Goal: Information Seeking & Learning: Understand process/instructions

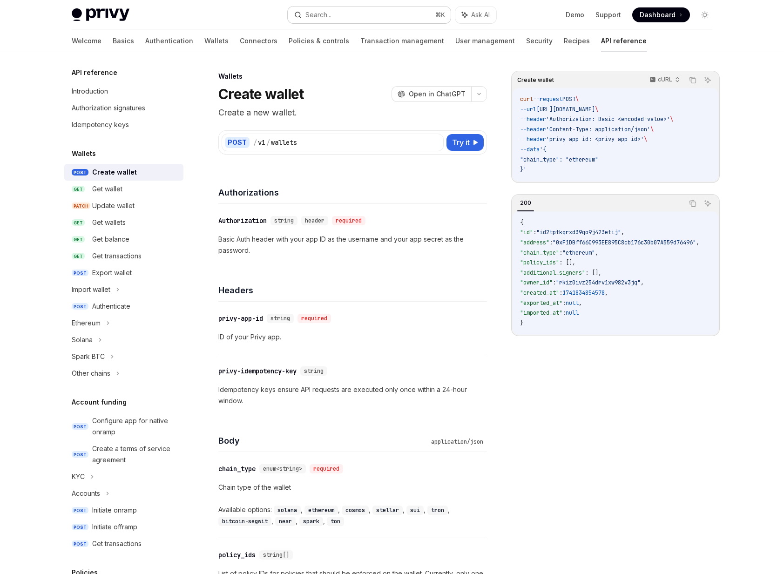
click at [324, 13] on div "Search..." at bounding box center [318, 14] width 26 height 11
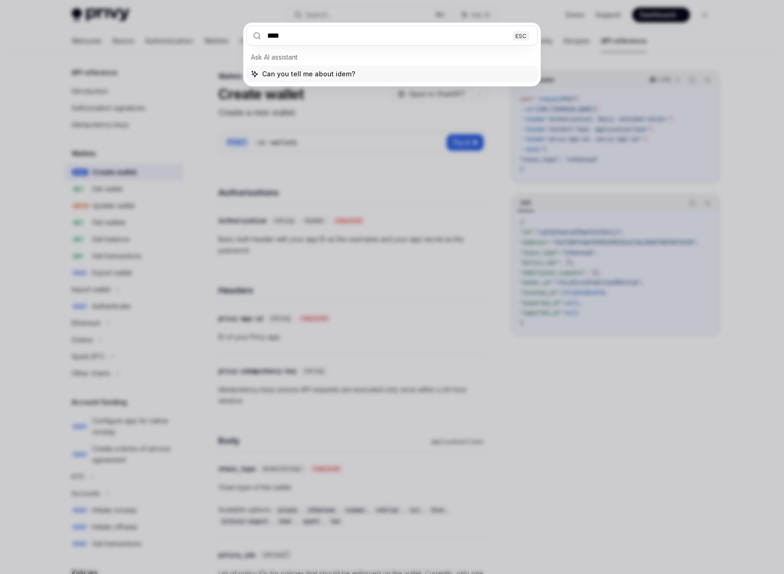
type input "*****"
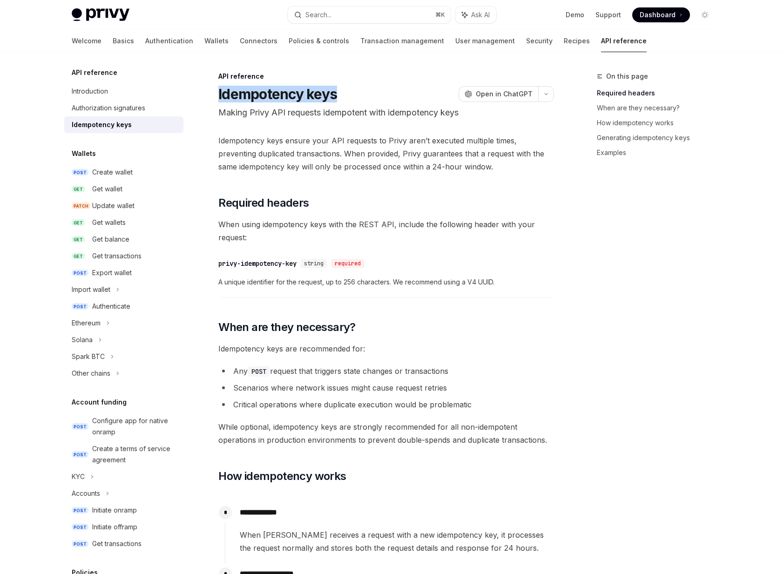
drag, startPoint x: 367, startPoint y: 91, endPoint x: 204, endPoint y: 91, distance: 163.0
copy h1 "Idempotency keys"
click at [404, 142] on span "Idempotency keys ensure your API requests to Privy aren’t executed multiple tim…" at bounding box center [386, 153] width 336 height 39
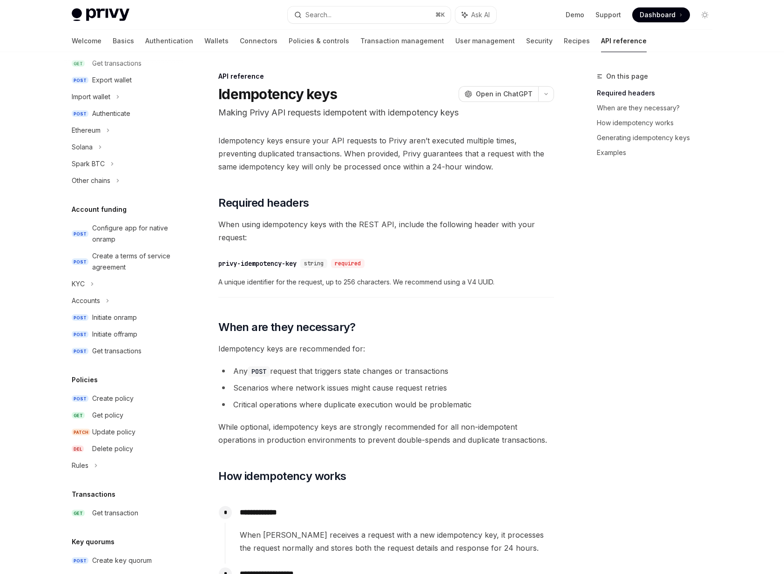
scroll to position [288, 0]
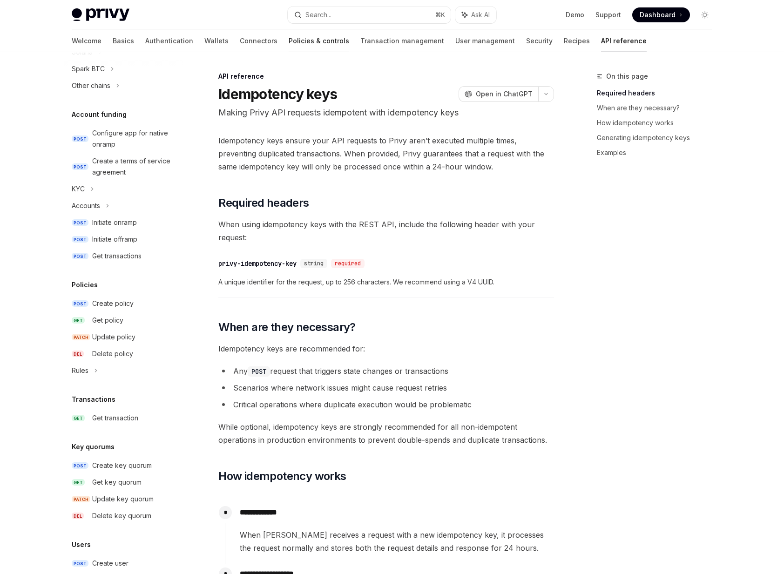
click at [289, 36] on link "Policies & controls" at bounding box center [319, 41] width 61 height 22
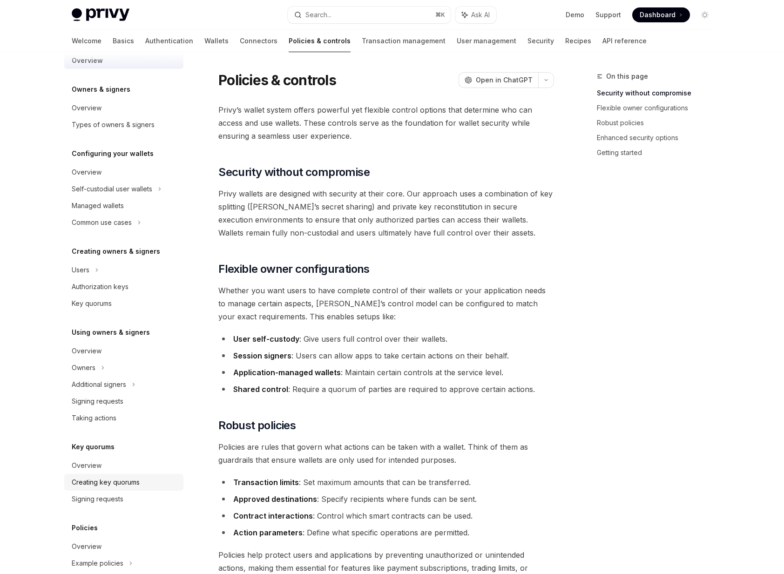
click at [107, 484] on div "Creating key quorums" at bounding box center [106, 482] width 68 height 11
type textarea "*"
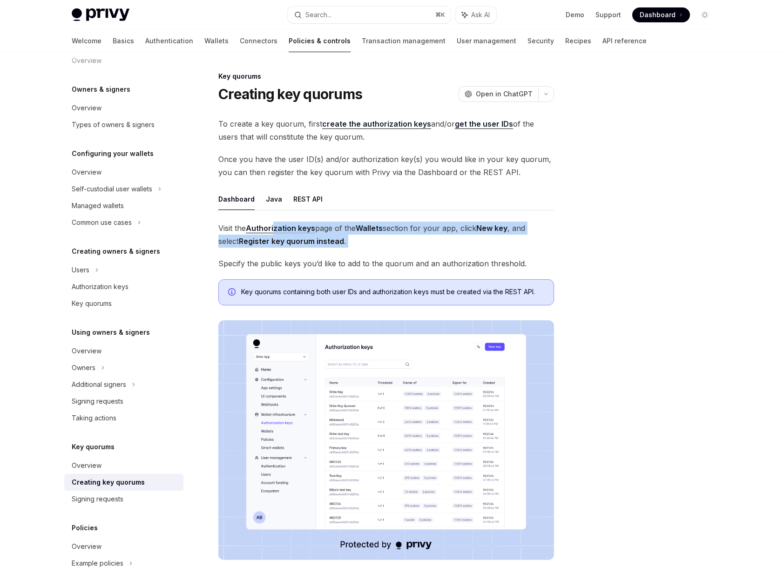
drag, startPoint x: 371, startPoint y: 254, endPoint x: 276, endPoint y: 229, distance: 98.2
click at [276, 229] on div "Visit the Authorization keys page of the Wallets section for your app, click Ne…" at bounding box center [386, 398] width 336 height 353
click at [330, 229] on span "Visit the Authorization keys page of the Wallets section for your app, click Ne…" at bounding box center [386, 235] width 336 height 26
drag, startPoint x: 330, startPoint y: 229, endPoint x: 352, endPoint y: 244, distance: 27.4
click at [352, 244] on span "Visit the Authorization keys page of the Wallets section for your app, click Ne…" at bounding box center [386, 235] width 336 height 26
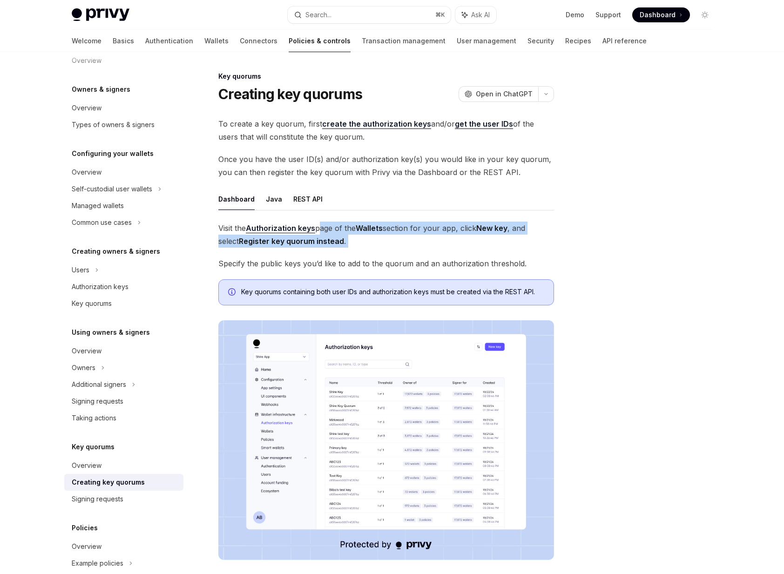
click at [352, 244] on span "Visit the Authorization keys page of the Wallets section for your app, click Ne…" at bounding box center [386, 235] width 336 height 26
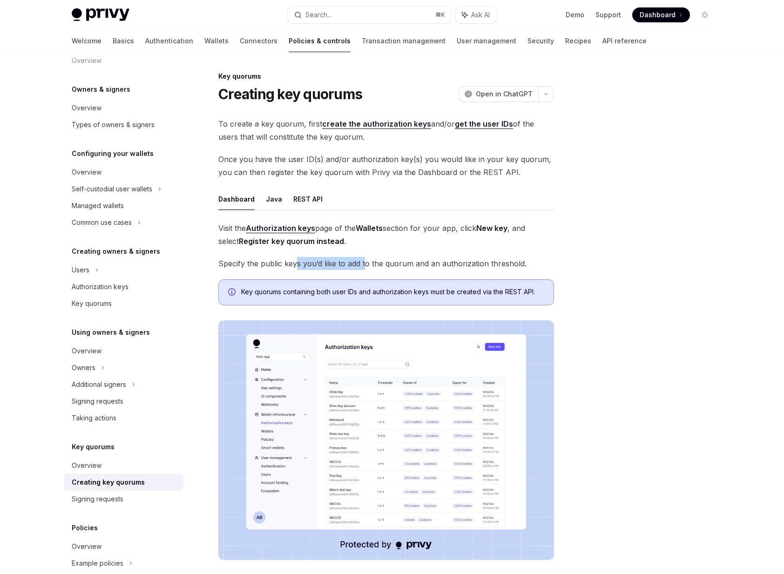
drag, startPoint x: 364, startPoint y: 268, endPoint x: 295, endPoint y: 268, distance: 69.4
click at [295, 268] on span "Specify the public keys you’d like to add to the quorum and an authorization th…" at bounding box center [386, 263] width 336 height 13
click at [360, 22] on button "Search... ⌘ K" at bounding box center [369, 15] width 163 height 17
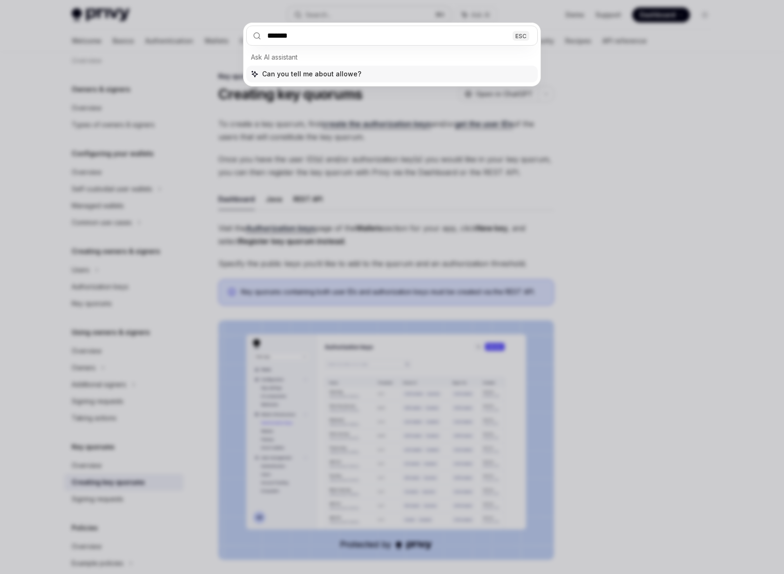
type input "*******"
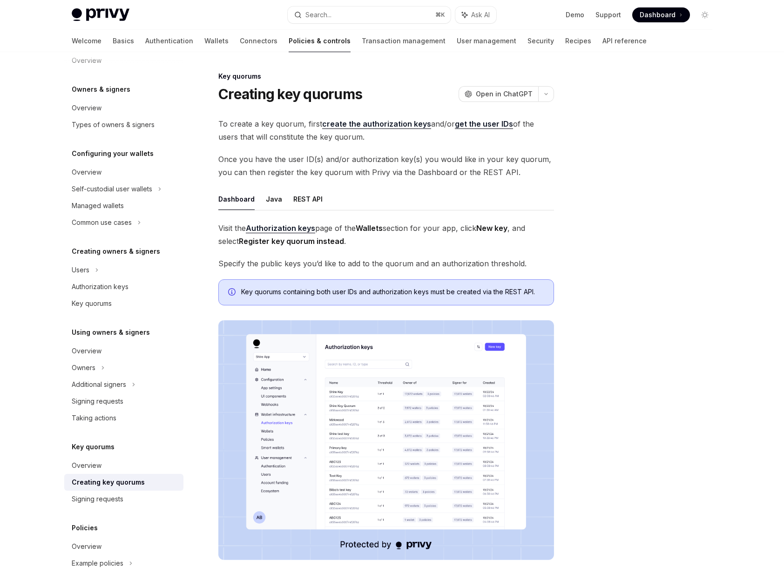
type textarea "*"
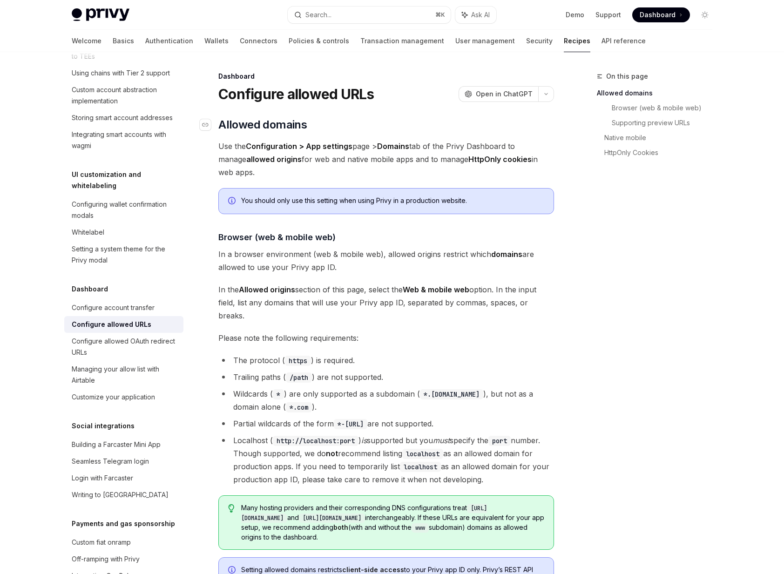
click at [325, 120] on h2 "​ Allowed domains" at bounding box center [386, 124] width 336 height 15
drag, startPoint x: 385, startPoint y: 98, endPoint x: 243, endPoint y: 85, distance: 142.6
click at [243, 85] on div "Dashboard Configure allowed URLs OpenAI Open in ChatGPT" at bounding box center [386, 87] width 336 height 31
copy h1 "Configure allowed URLs"
click at [379, 129] on h2 "​ Allowed domains" at bounding box center [386, 124] width 336 height 15
